Goal: Task Accomplishment & Management: Manage account settings

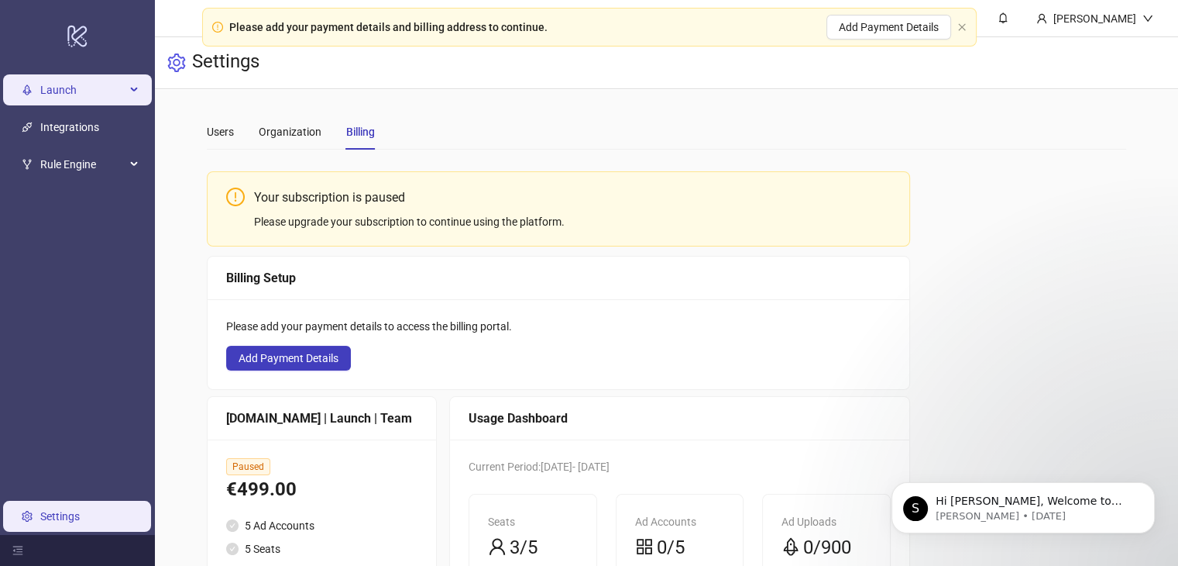
click at [121, 84] on span "Launch" at bounding box center [82, 89] width 85 height 31
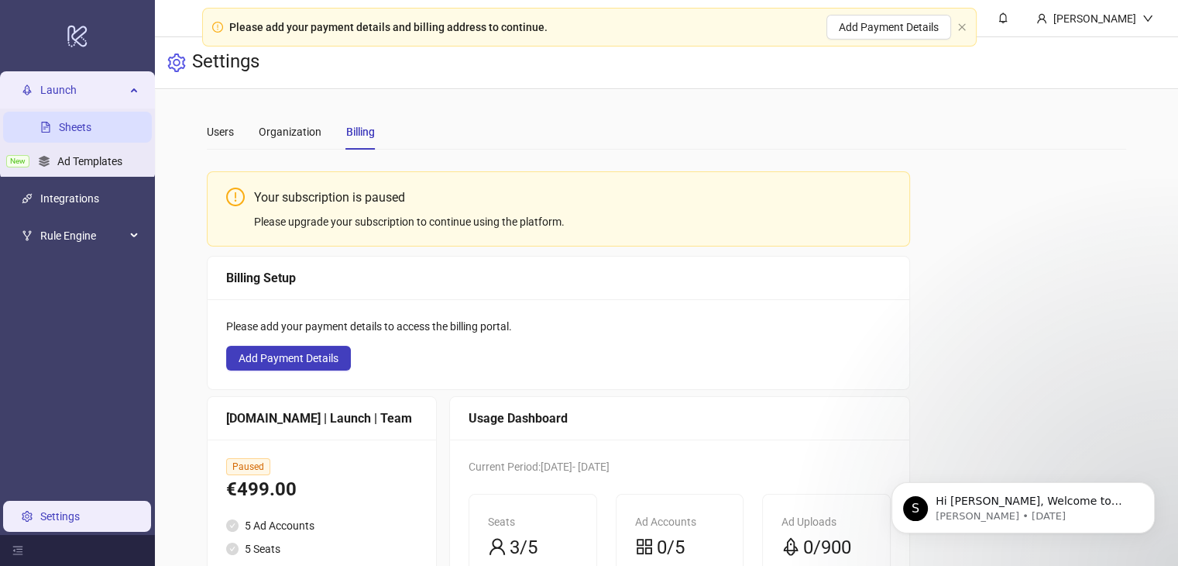
click at [89, 127] on link "Sheets" at bounding box center [75, 127] width 33 height 12
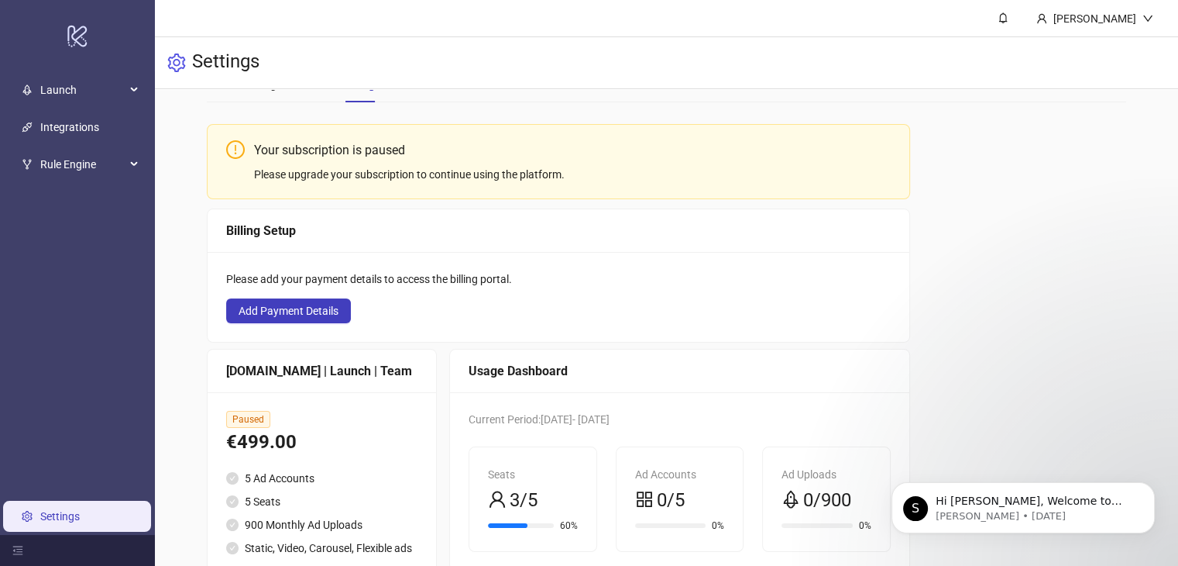
scroll to position [198, 0]
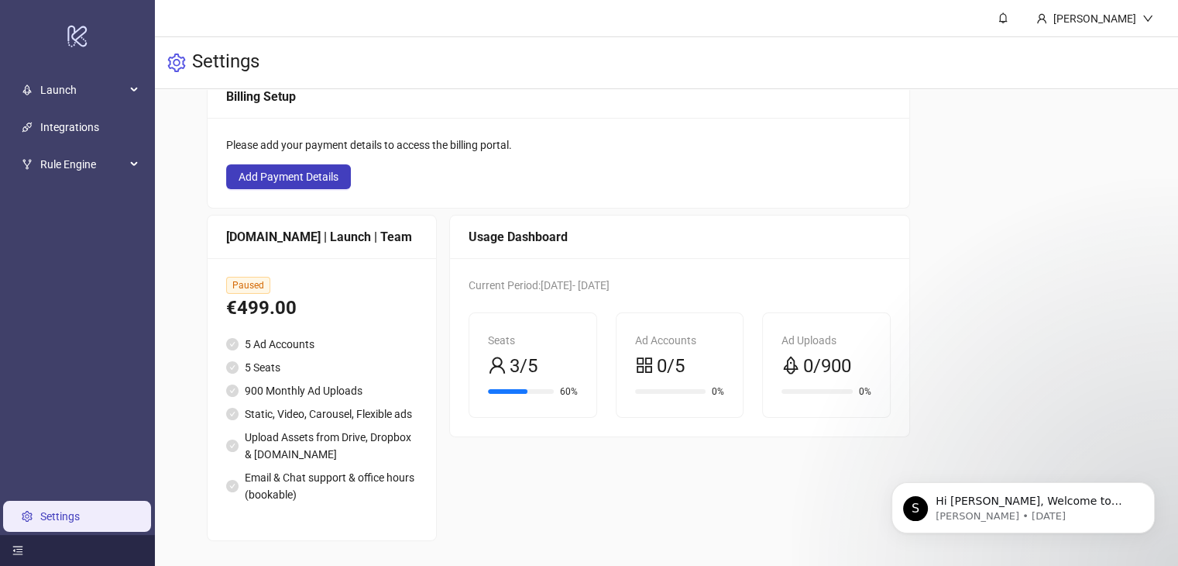
click at [12, 550] on icon "menu-fold" at bounding box center [17, 550] width 11 height 11
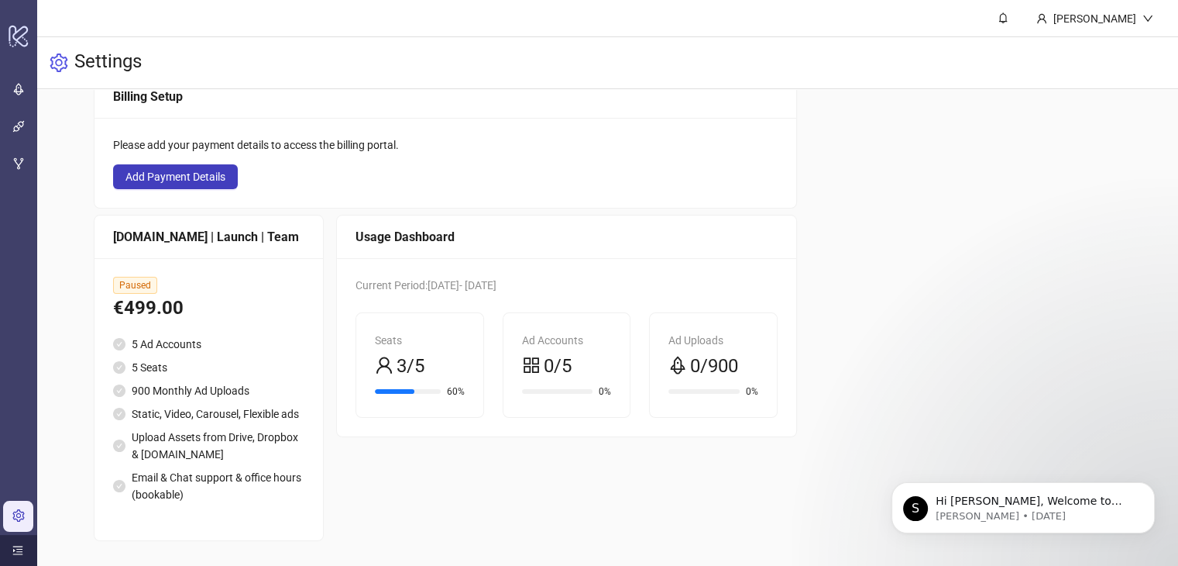
click at [12, 550] on icon "menu-unfold" at bounding box center [17, 550] width 11 height 11
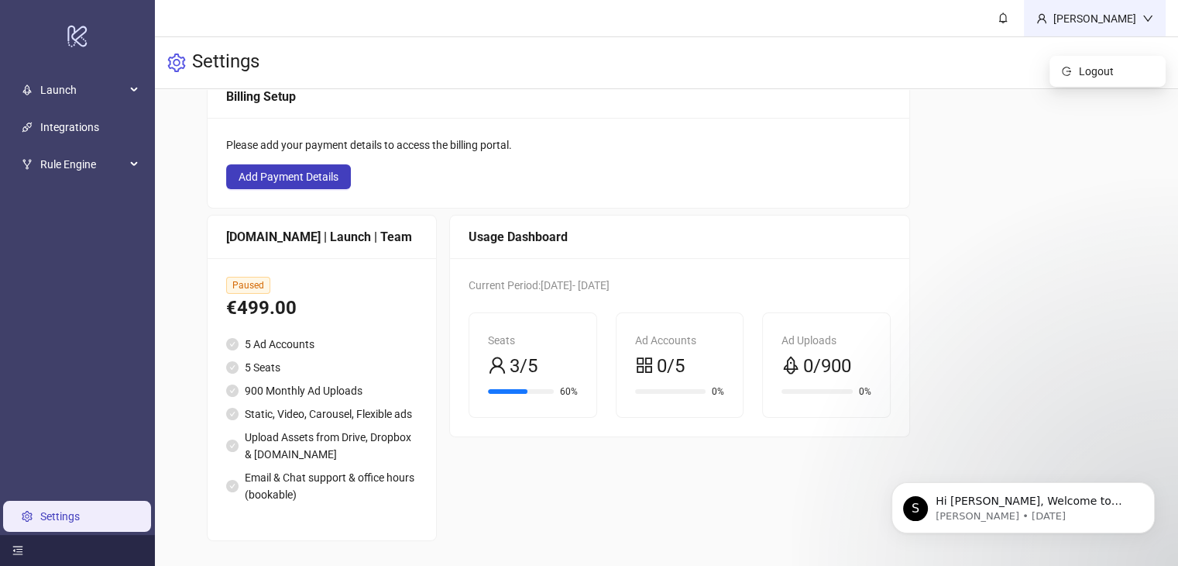
click at [1109, 13] on div "[PERSON_NAME]" at bounding box center [1095, 18] width 95 height 17
click at [1083, 139] on div "Your subscription is paused Please upgrade your subscription to continue using …" at bounding box center [667, 261] width 920 height 560
